Goal: Information Seeking & Learning: Compare options

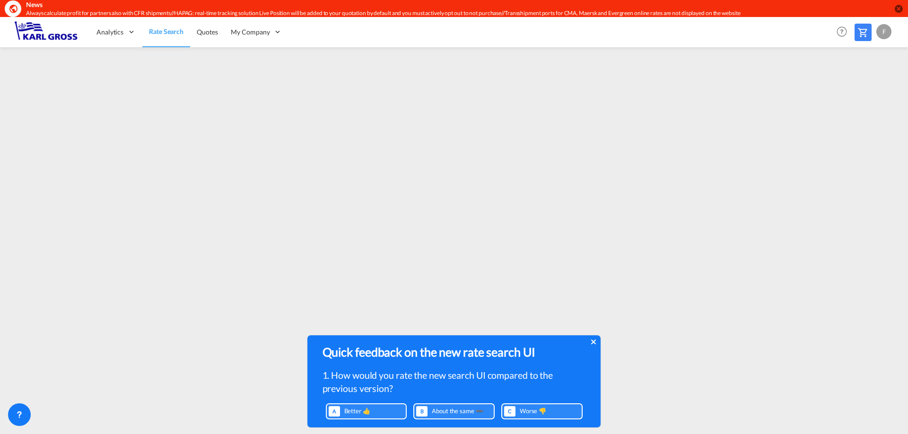
click at [594, 338] on icon at bounding box center [593, 342] width 5 height 8
